Goal: Information Seeking & Learning: Learn about a topic

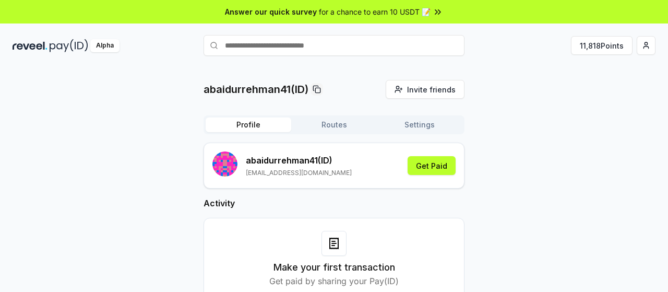
click at [593, 60] on div "abaidurrehman41(ID) Invite friends Invite Profile Routes Settings abaidurrehman…" at bounding box center [334, 190] width 668 height 262
click at [594, 54] on button "11,818 Points" at bounding box center [602, 45] width 62 height 19
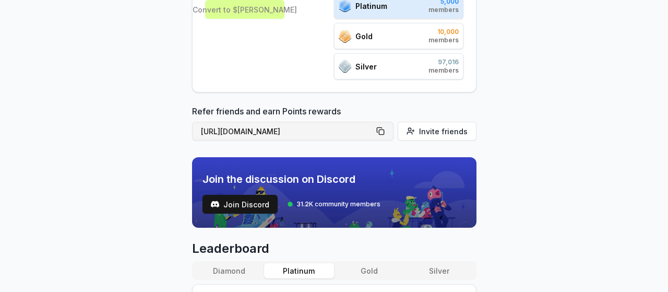
scroll to position [193, 0]
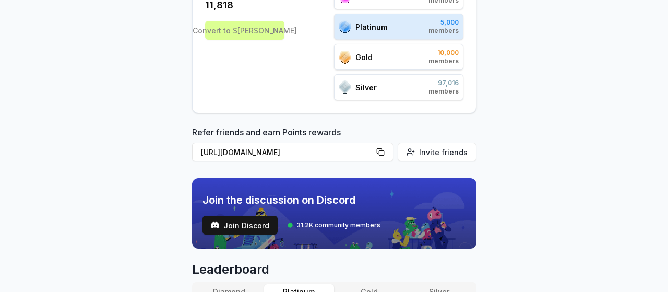
click at [598, 153] on body "Answer our quick survey for a chance to earn 10 USDT 📝 Alpha 11,818 Points Reve…" at bounding box center [334, 146] width 668 height 292
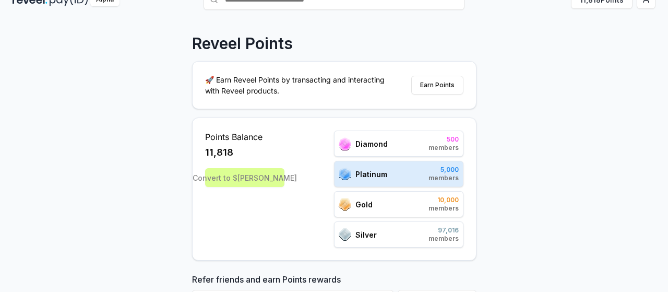
scroll to position [0, 0]
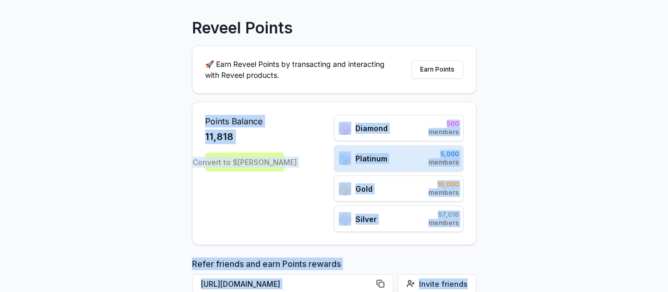
drag, startPoint x: 580, startPoint y: 125, endPoint x: 664, endPoint y: 294, distance: 188.5
click at [664, 291] on html "Answer our quick survey for a chance to earn 10 USDT 📝 Alpha 11,818 Points Reve…" at bounding box center [334, 146] width 668 height 292
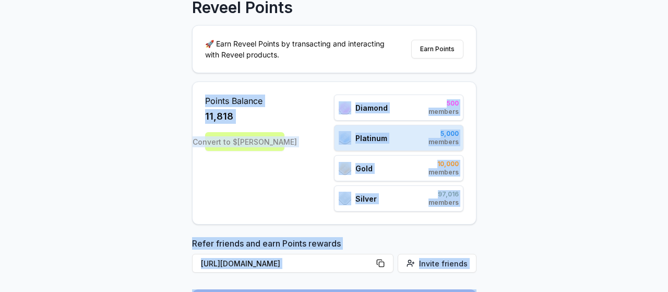
click at [579, 34] on div "Reveel Points 🚀 Earn Reveel Points by transacting and interacting with Reveel p…" at bounding box center [334, 108] width 668 height 262
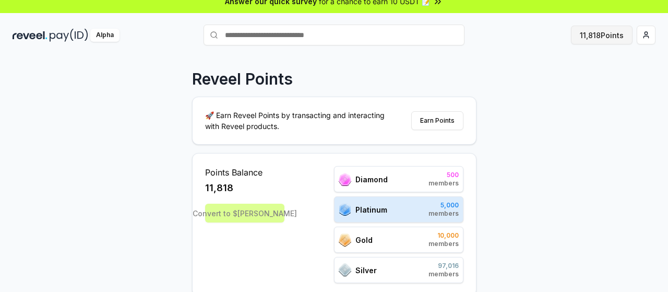
scroll to position [0, 0]
